Goal: Find specific page/section: Find specific page/section

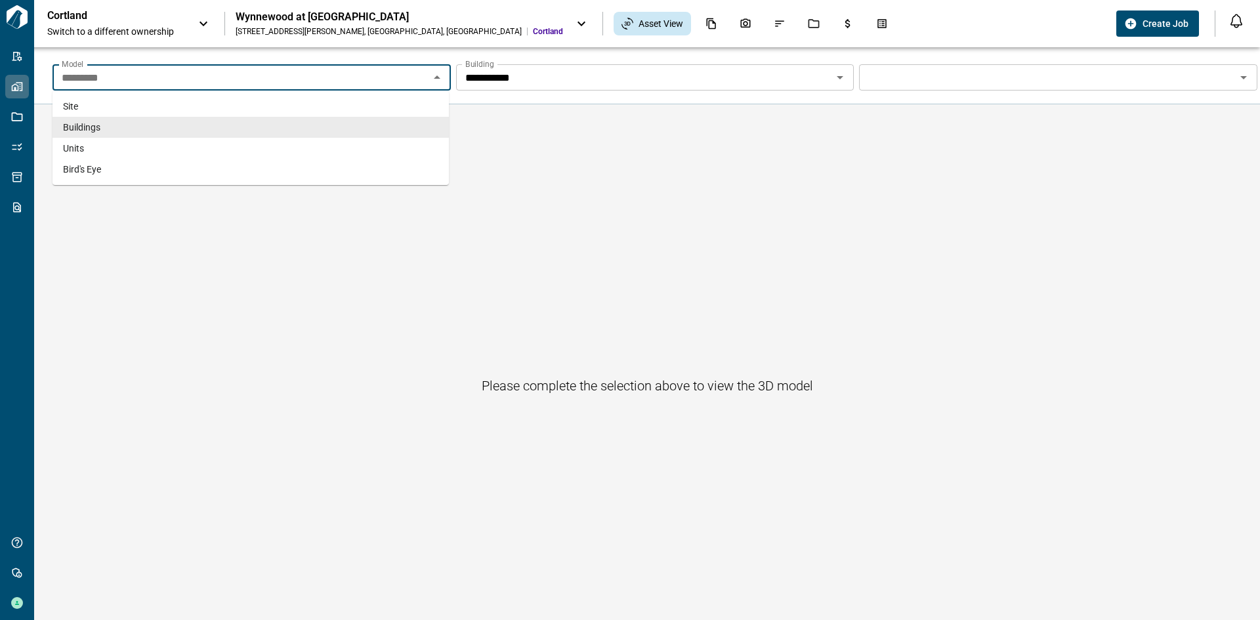
click at [237, 75] on input "*********" at bounding box center [240, 77] width 369 height 18
click at [170, 123] on li "Buildings" at bounding box center [251, 127] width 397 height 21
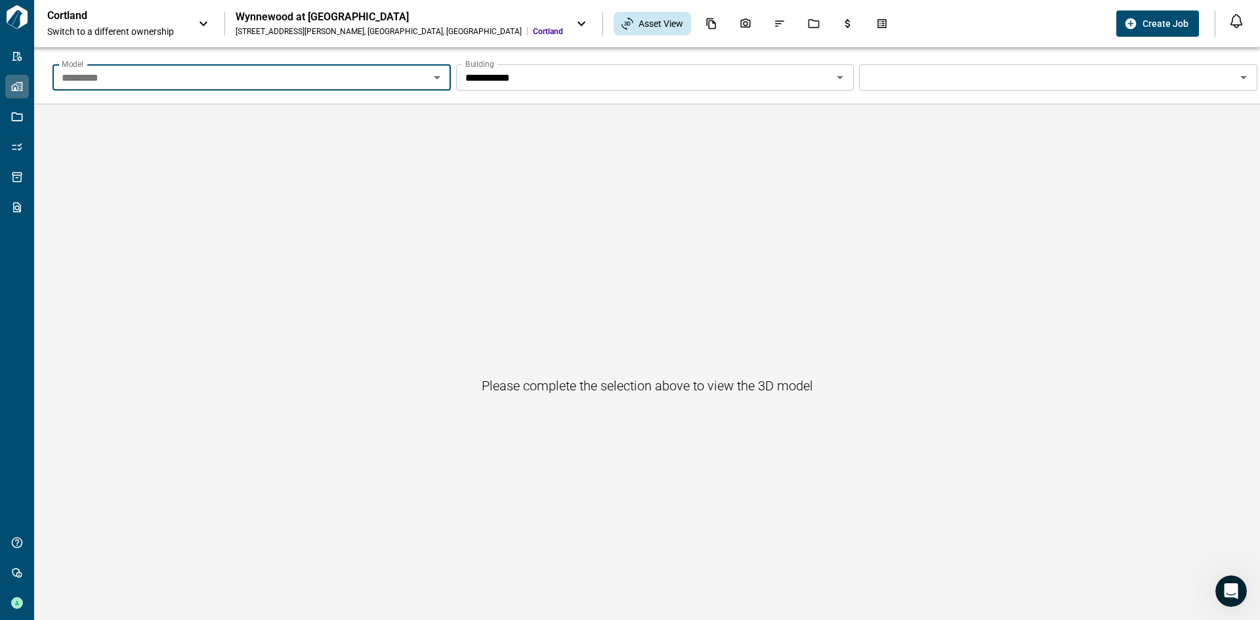
click at [425, 77] on input "**********" at bounding box center [240, 77] width 369 height 18
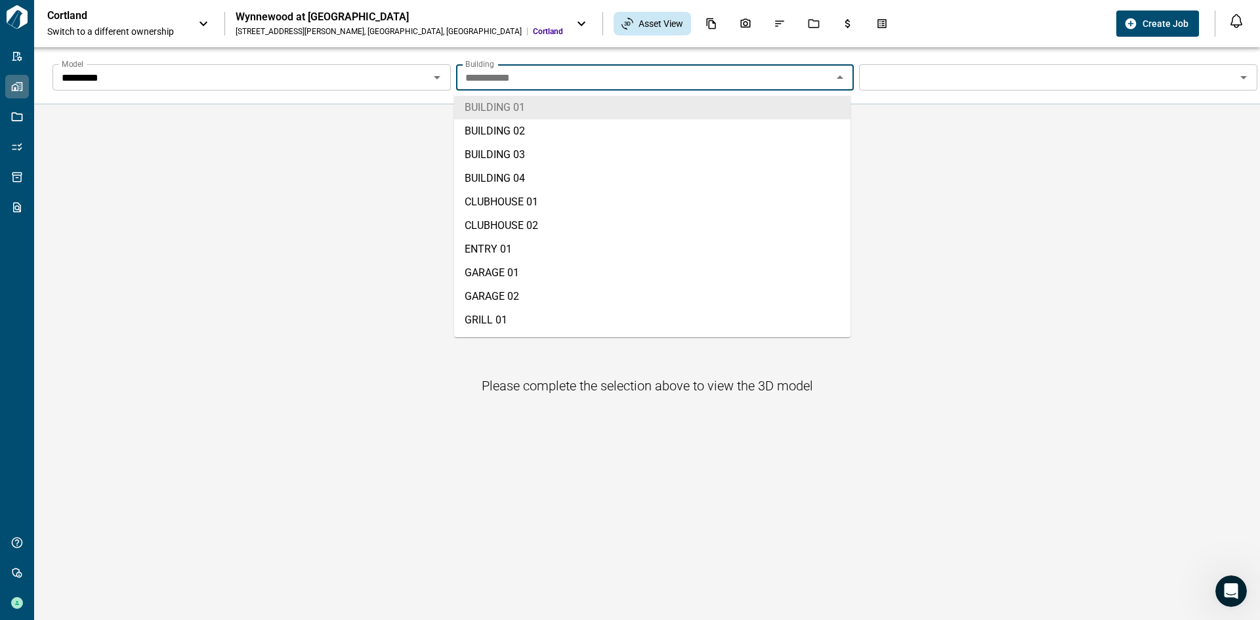
click at [531, 112] on li "BUILDING 01" at bounding box center [652, 108] width 397 height 24
